Goal: Information Seeking & Learning: Check status

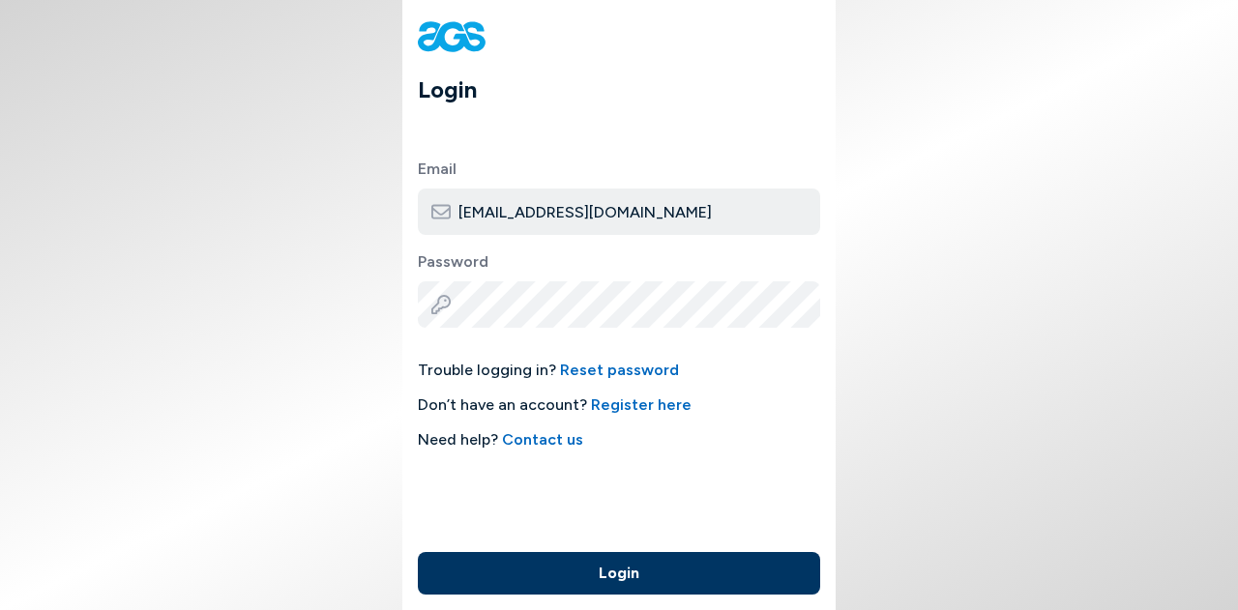
click at [632, 564] on button "Login" at bounding box center [619, 573] width 402 height 43
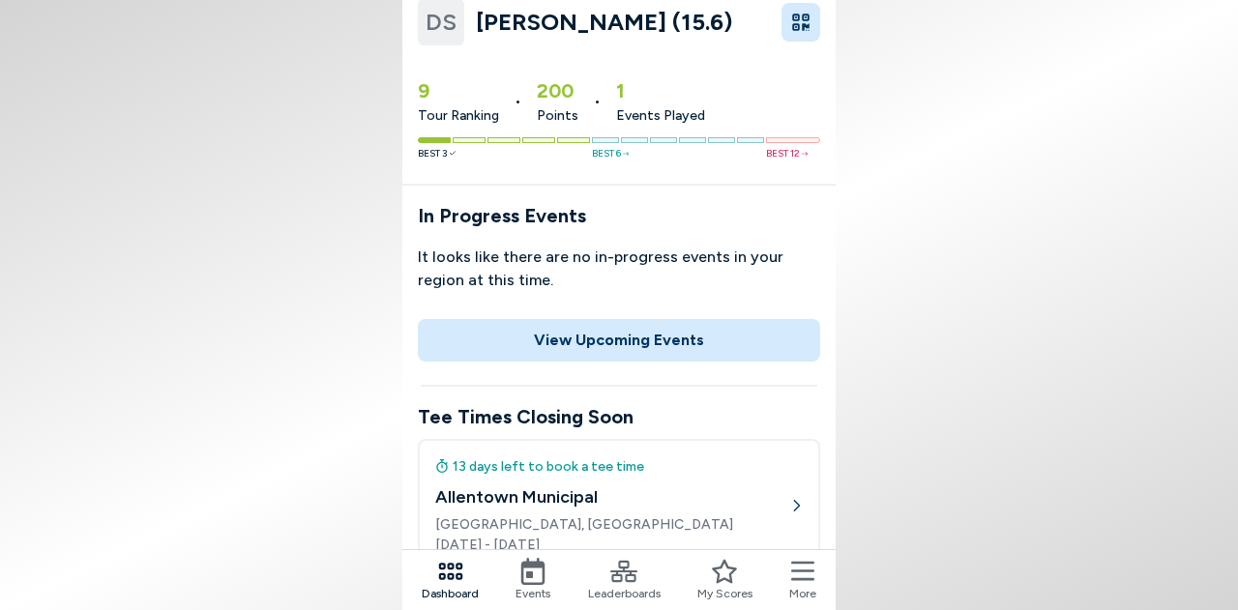
scroll to position [97, 0]
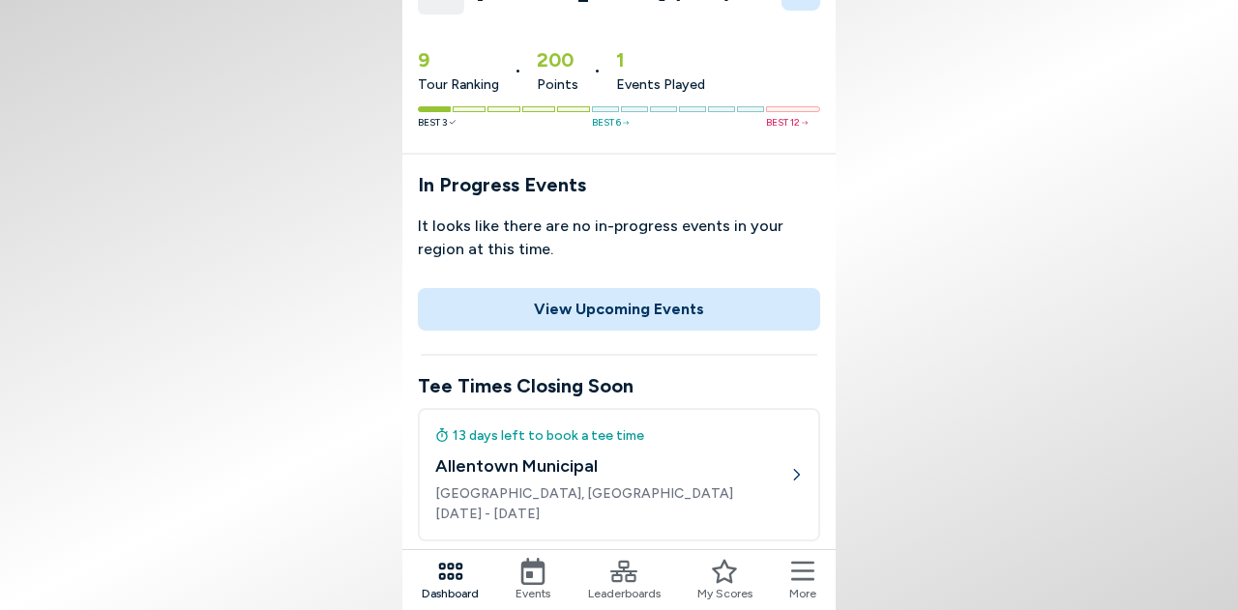
click at [611, 585] on span "Leaderboards" at bounding box center [624, 593] width 73 height 17
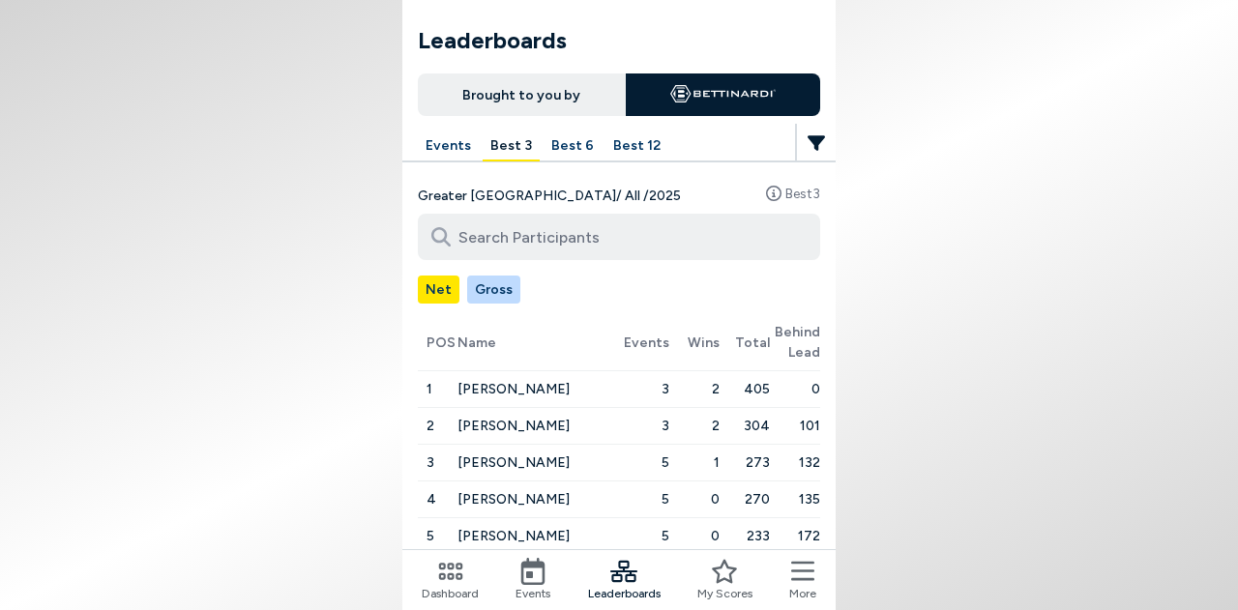
click at [631, 150] on button "Best 12" at bounding box center [637, 147] width 63 height 30
